Goal: Information Seeking & Learning: Learn about a topic

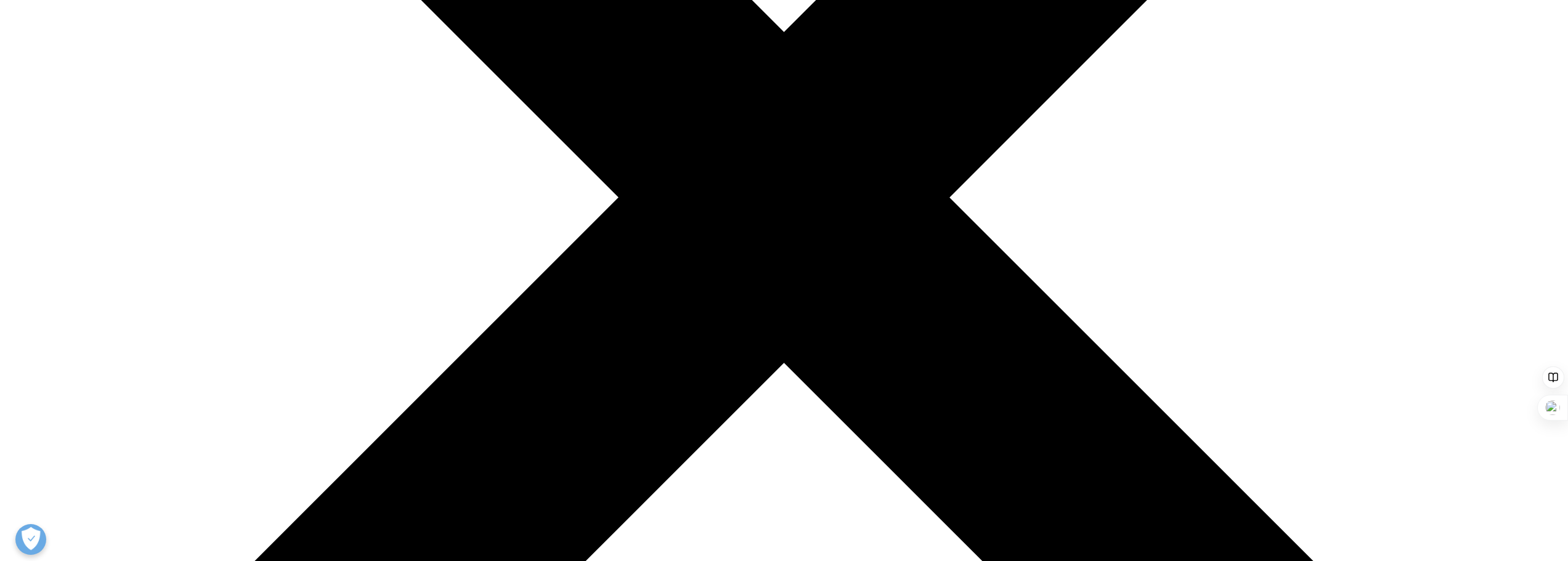
scroll to position [431, 0]
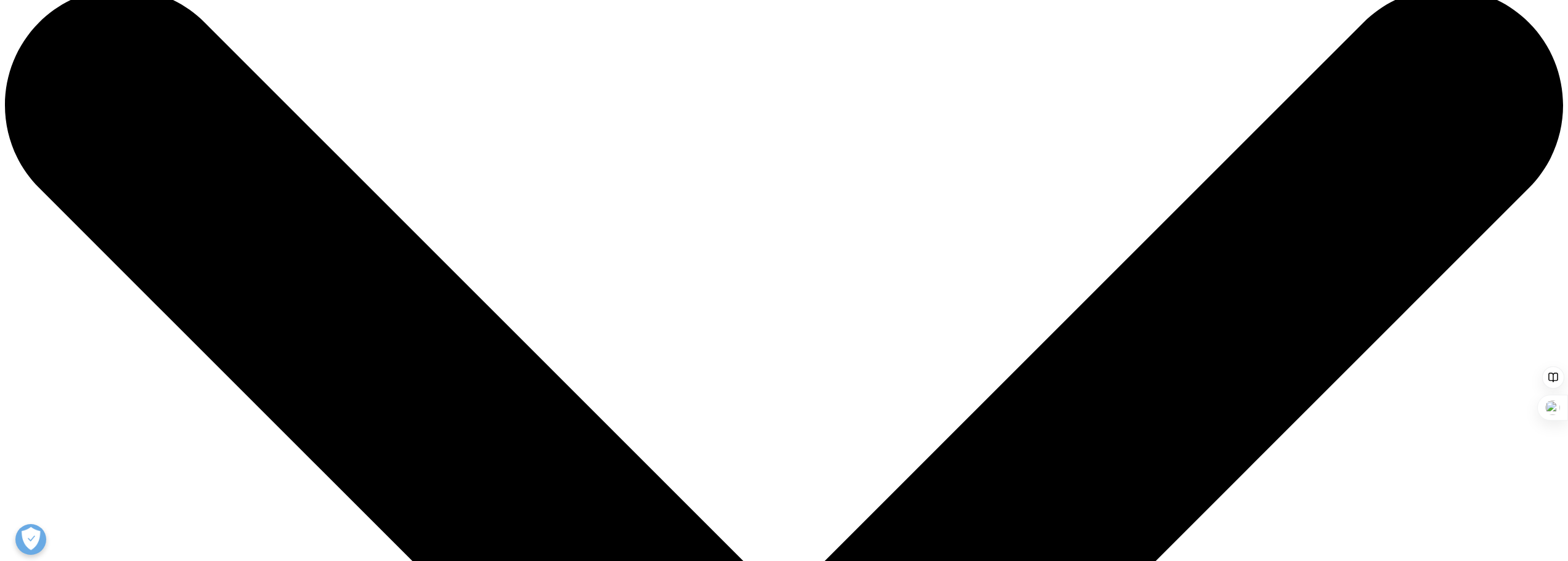
scroll to position [0, 0]
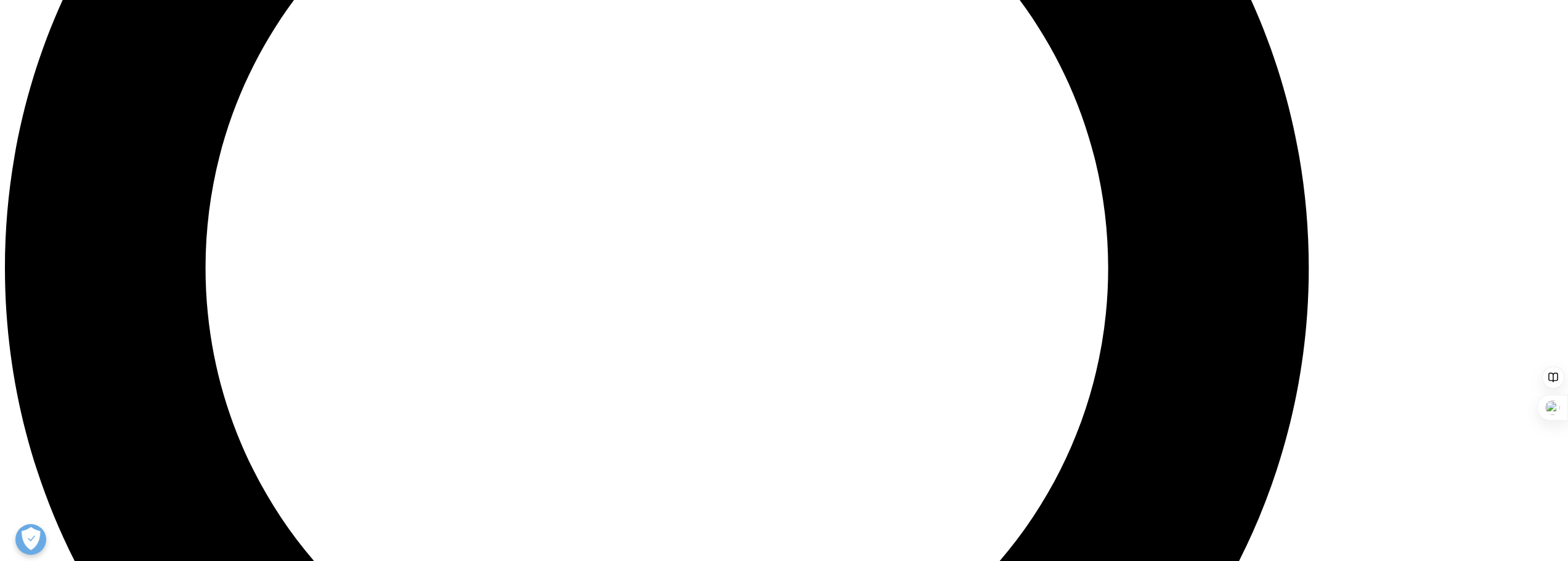
scroll to position [1971, 0]
